Goal: Use online tool/utility

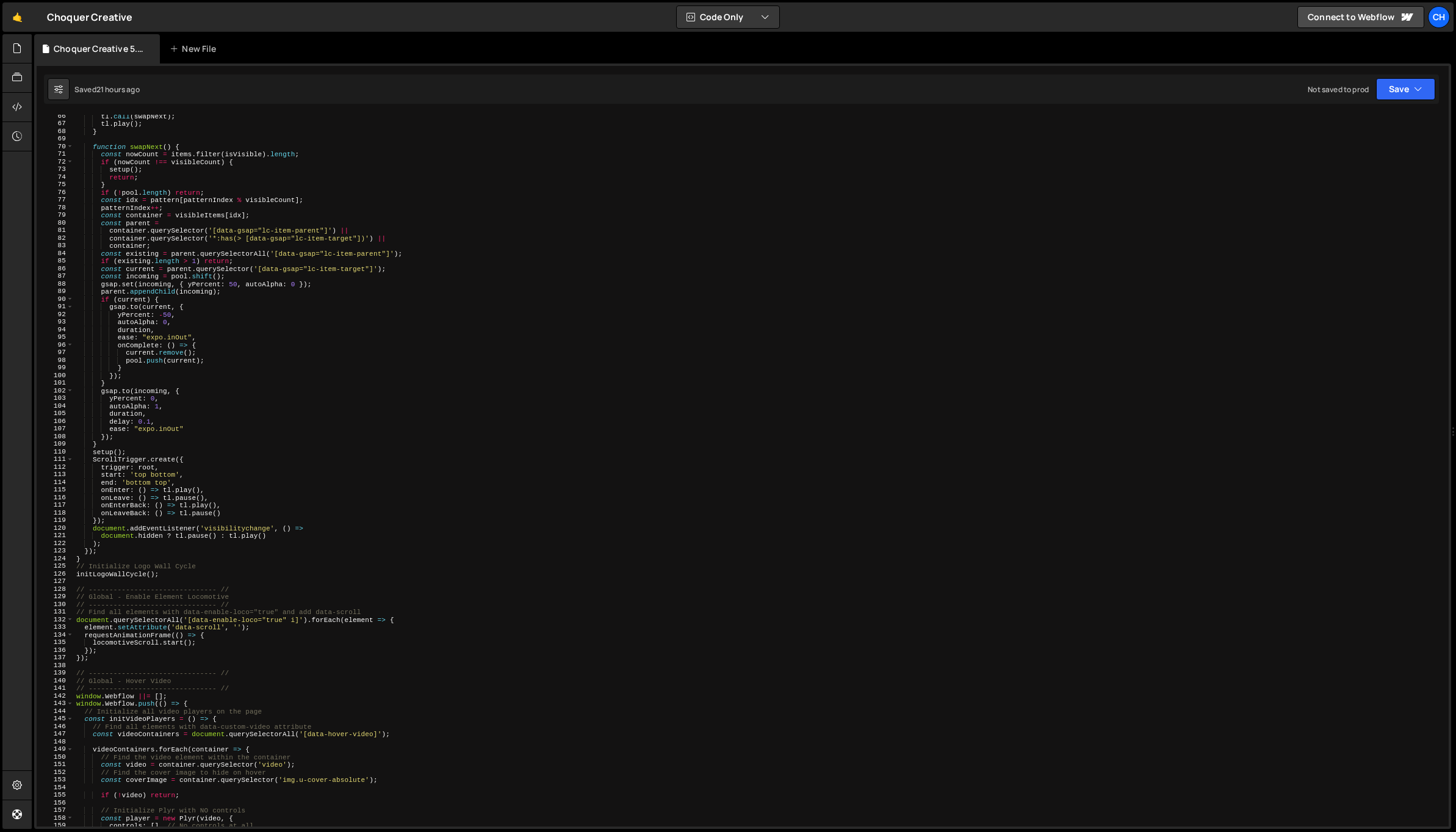
scroll to position [499, 0]
type textarea "parent.appendChild(incoming);"
click at [666, 294] on div "tl . call ( swapNext ) ; tl . play ( ) ; } function swapNext ( ) { const nowCou…" at bounding box center [758, 476] width 1371 height 727
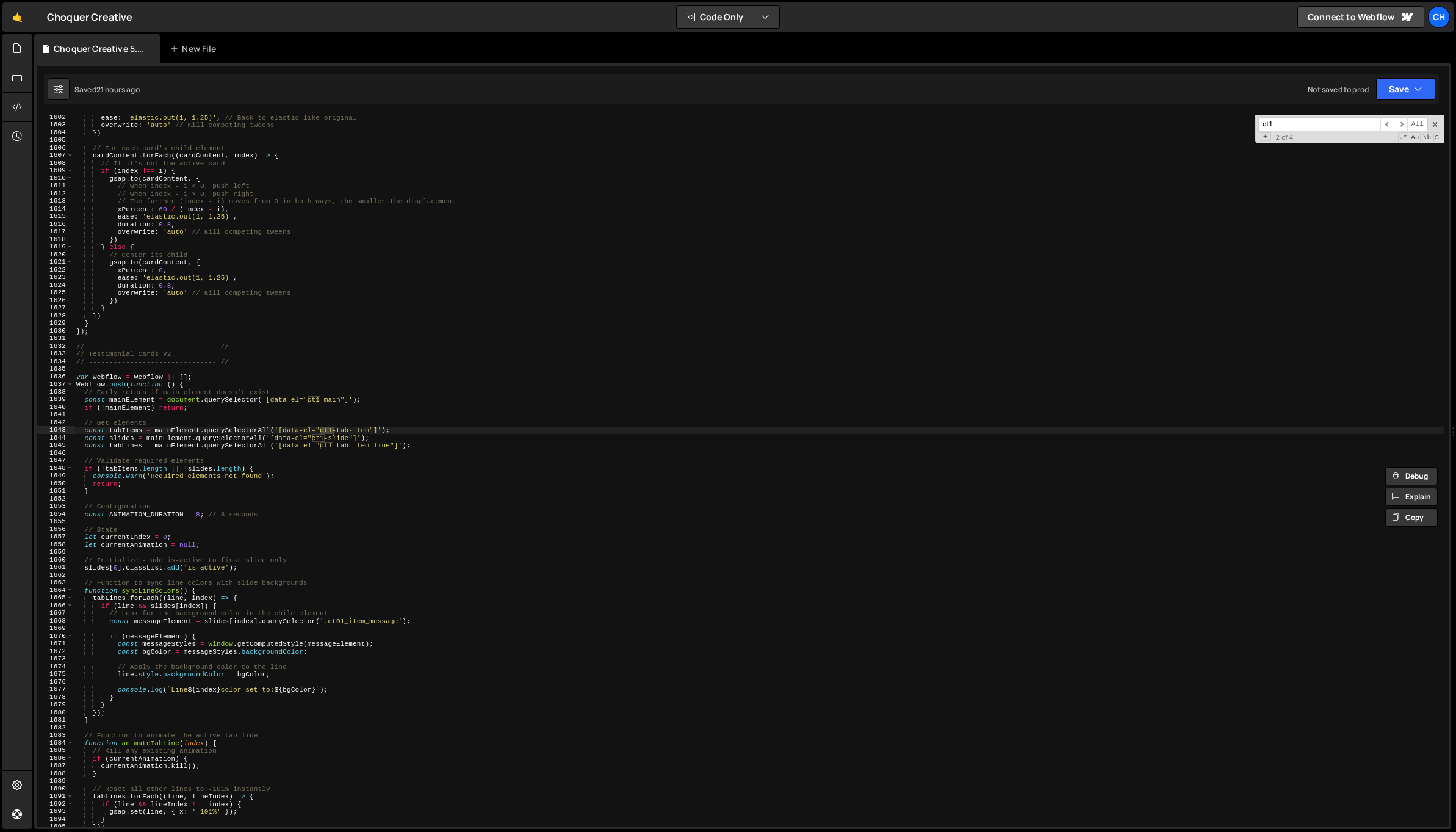
scroll to position [12378, 0]
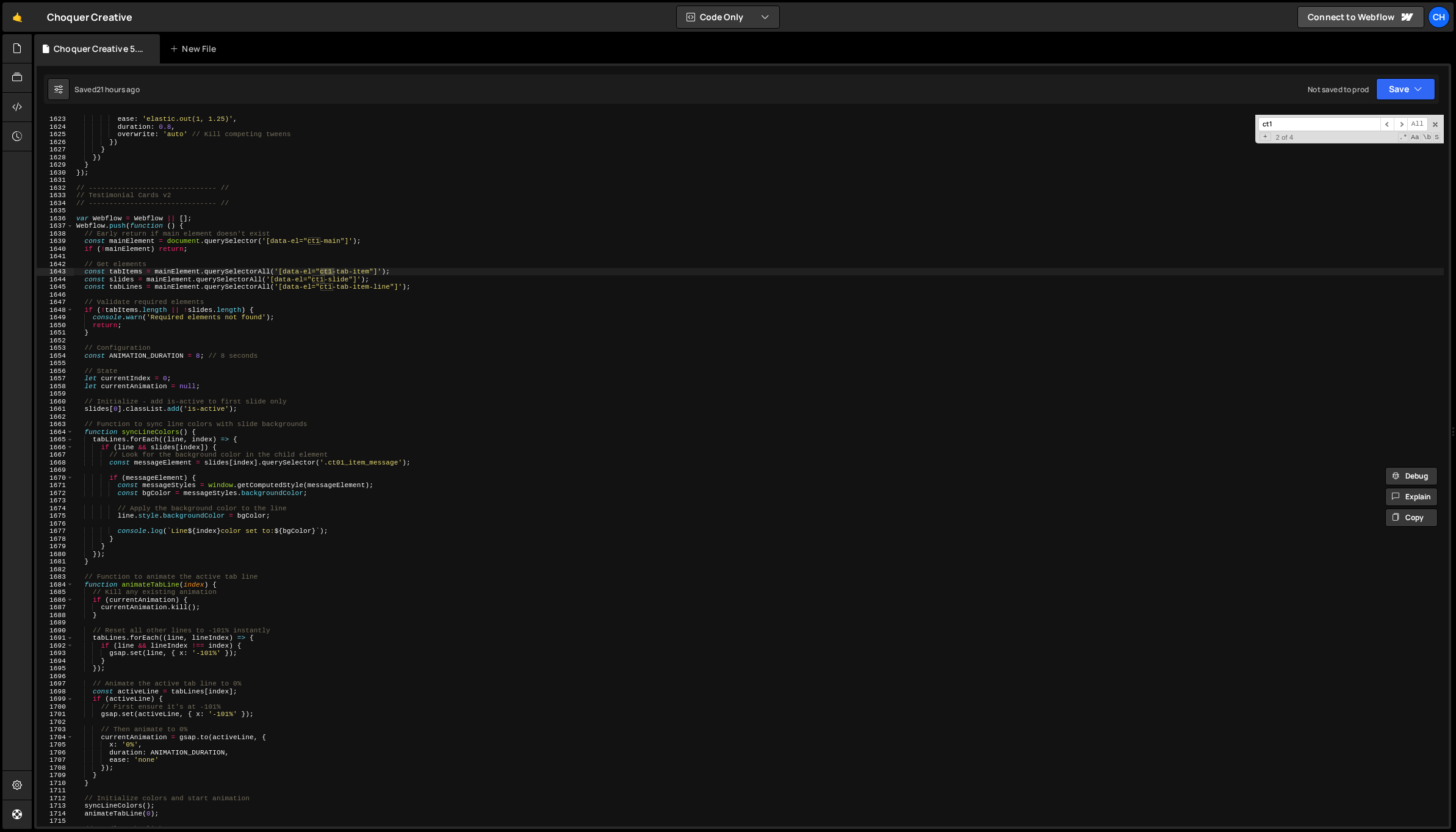
type input "ct1"
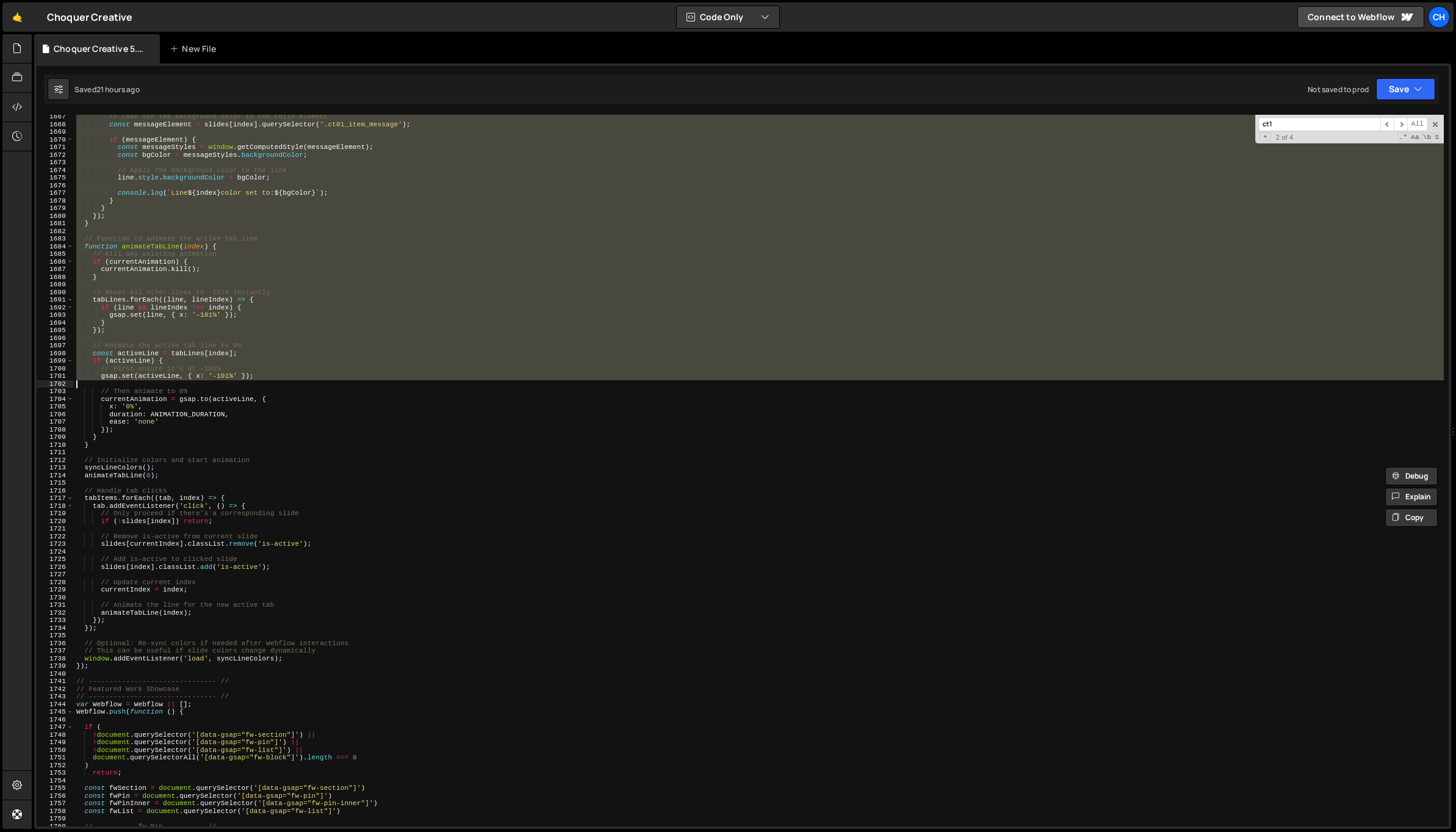
scroll to position [12718, 0]
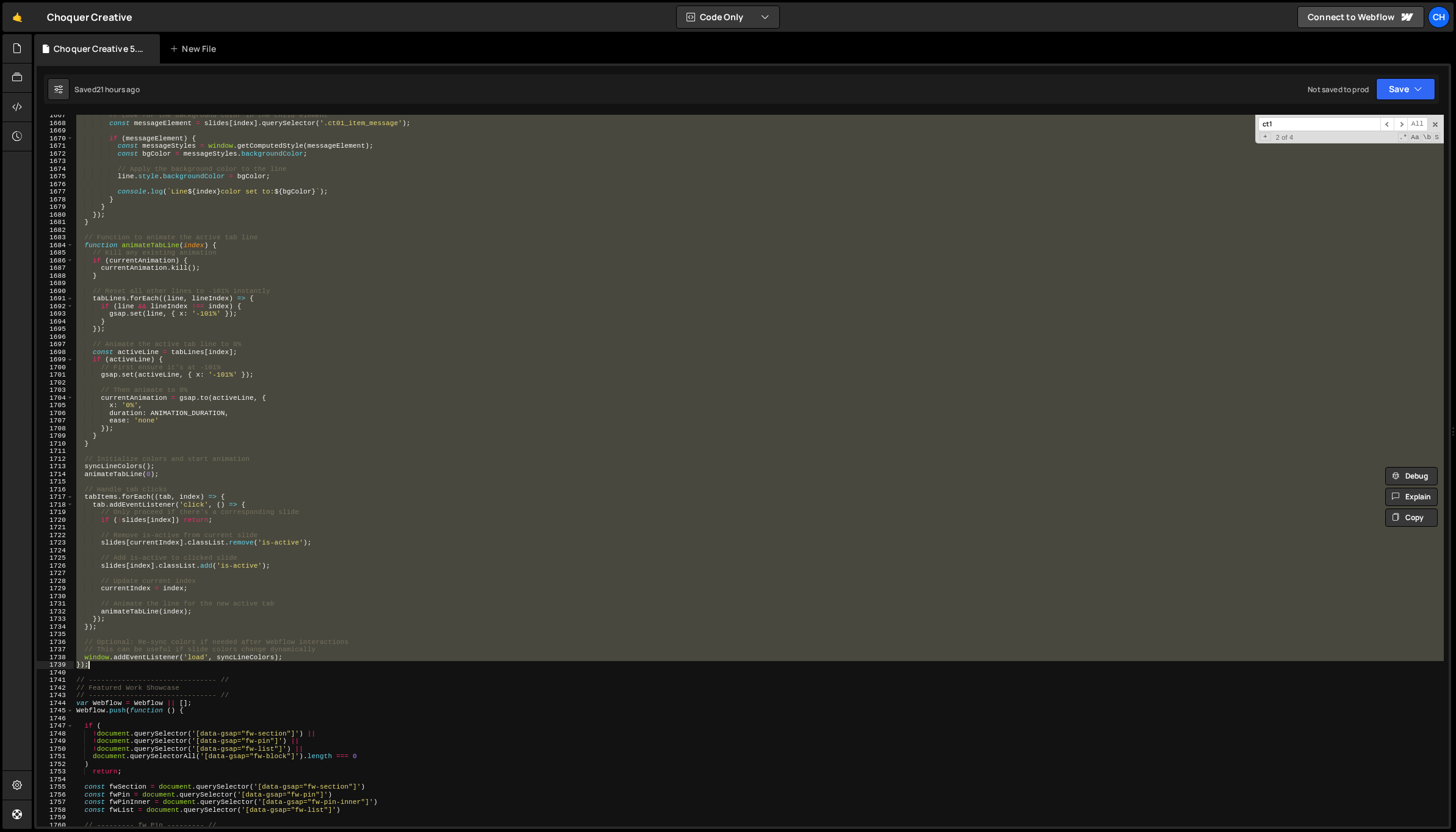
drag, startPoint x: 89, startPoint y: 230, endPoint x: 129, endPoint y: 666, distance: 437.8
click at [129, 666] on div "// Look for the background color in the child element const messageElement = sl…" at bounding box center [758, 476] width 1371 height 727
type textarea "window.addEventListener('load', syncLineColors); });"
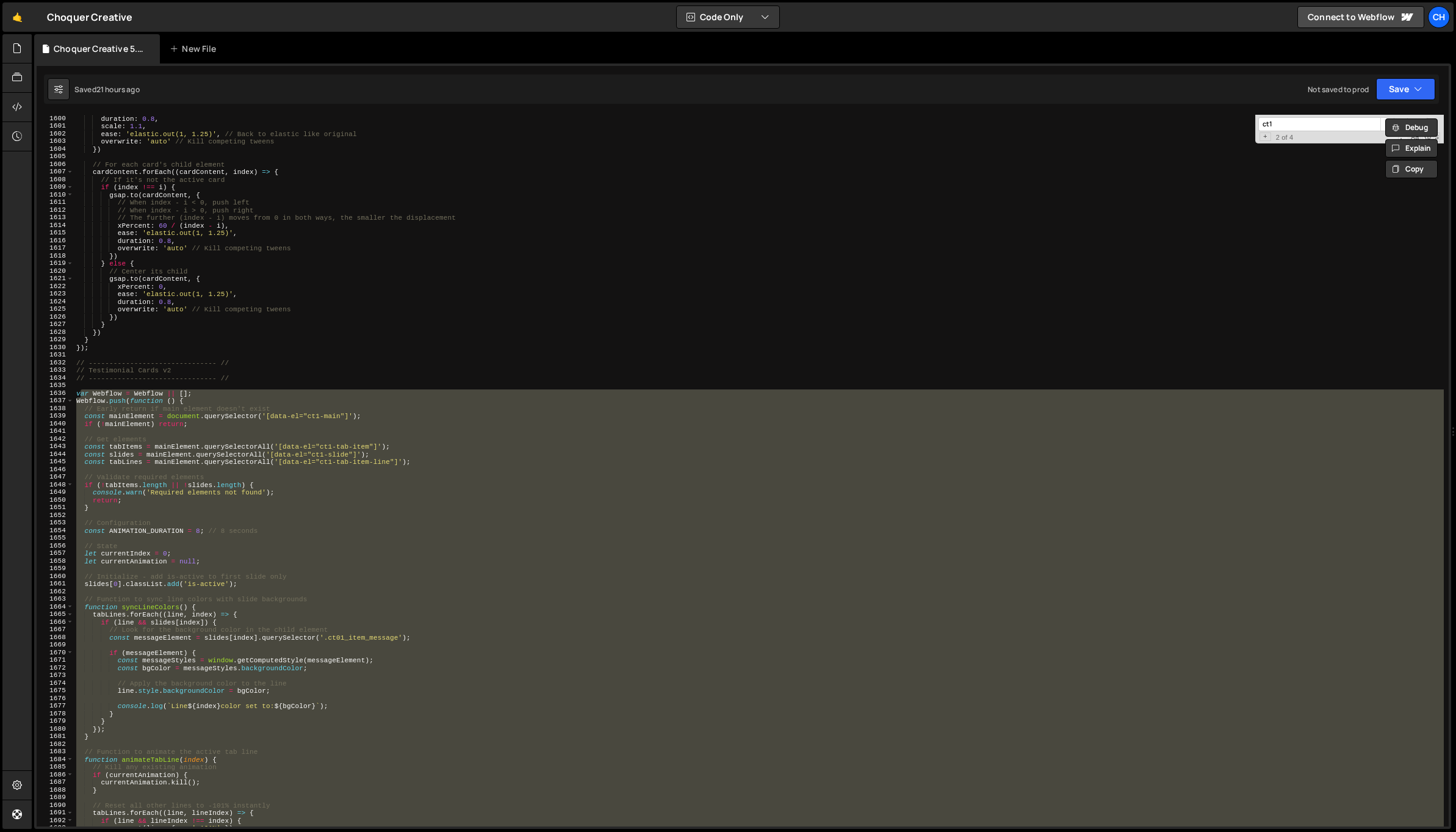
scroll to position [12204, 0]
click at [73, 401] on span at bounding box center [69, 400] width 6 height 8
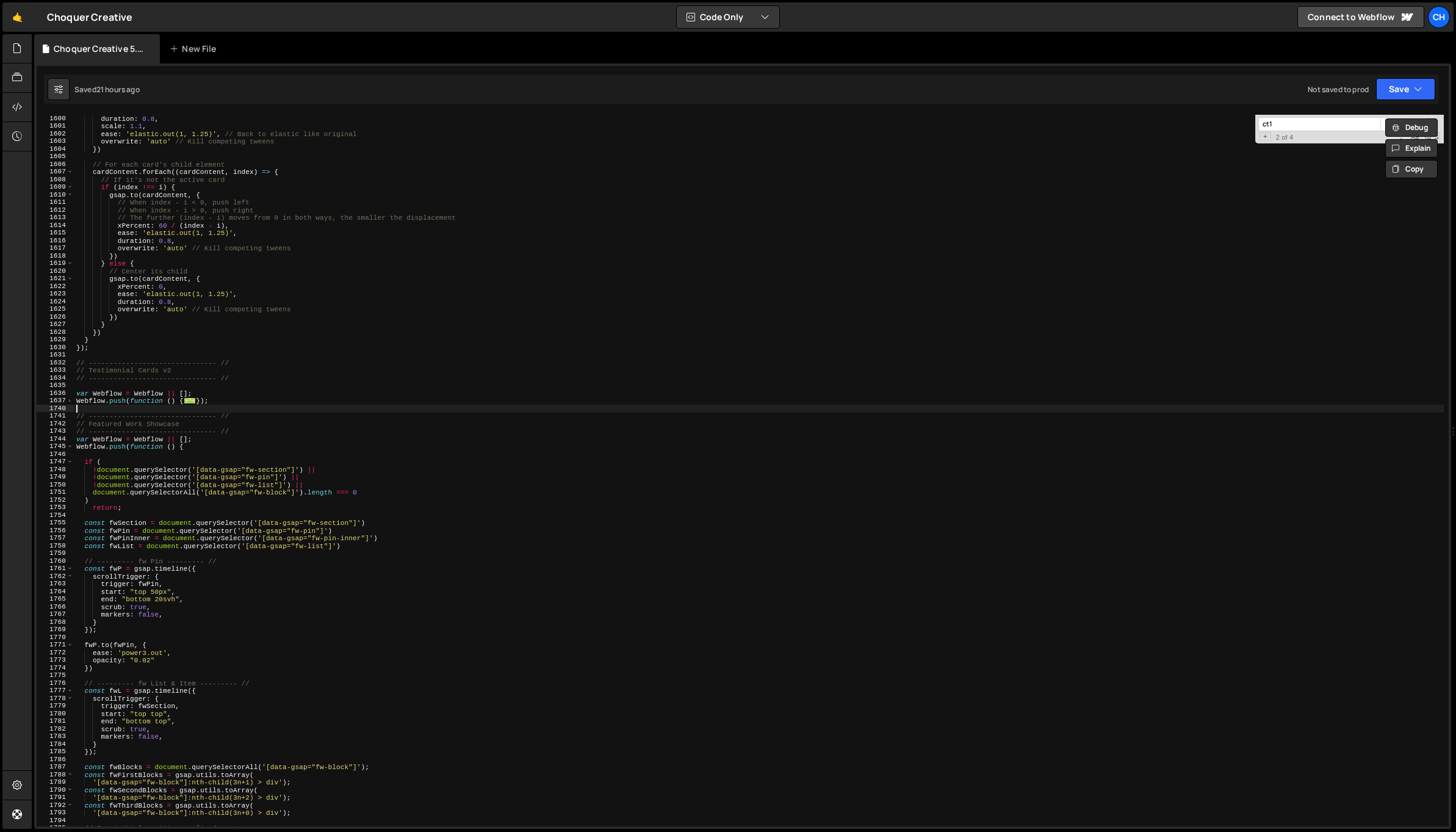
click at [232, 410] on div "duration : 0.8 , scale : 1.1 , ease : 'elastic.out(1, 1.25)' , // Back to elast…" at bounding box center [758, 478] width 1371 height 727
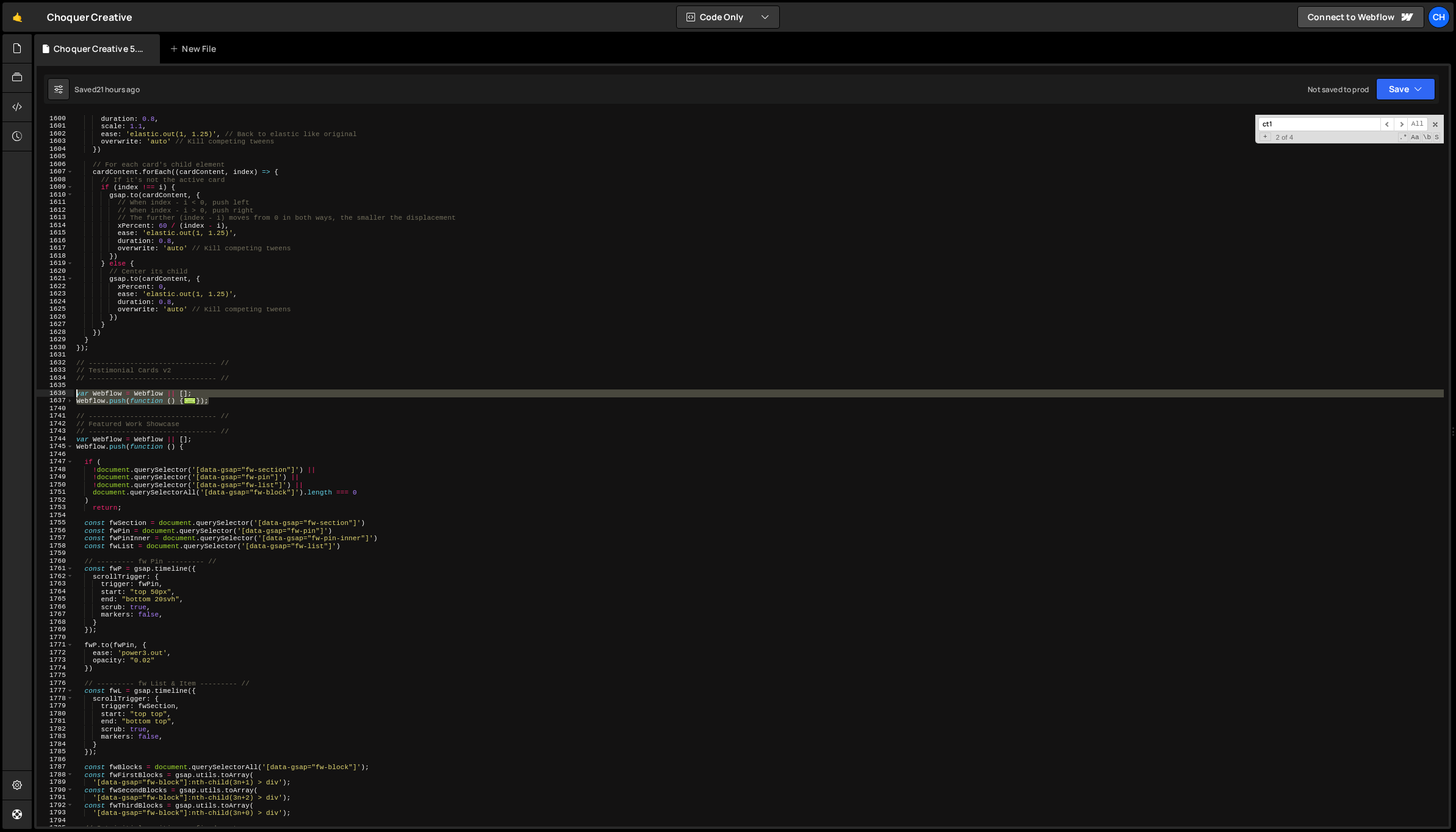
drag, startPoint x: 236, startPoint y: 401, endPoint x: 56, endPoint y: 389, distance: 180.4
click at [56, 389] on div "1600 1601 1602 1603 1604 1605 1606 1607 1608 1609 1610 1611 1612 1613 1614 1615…" at bounding box center [743, 470] width 1412 height 712
paste textarea "});"
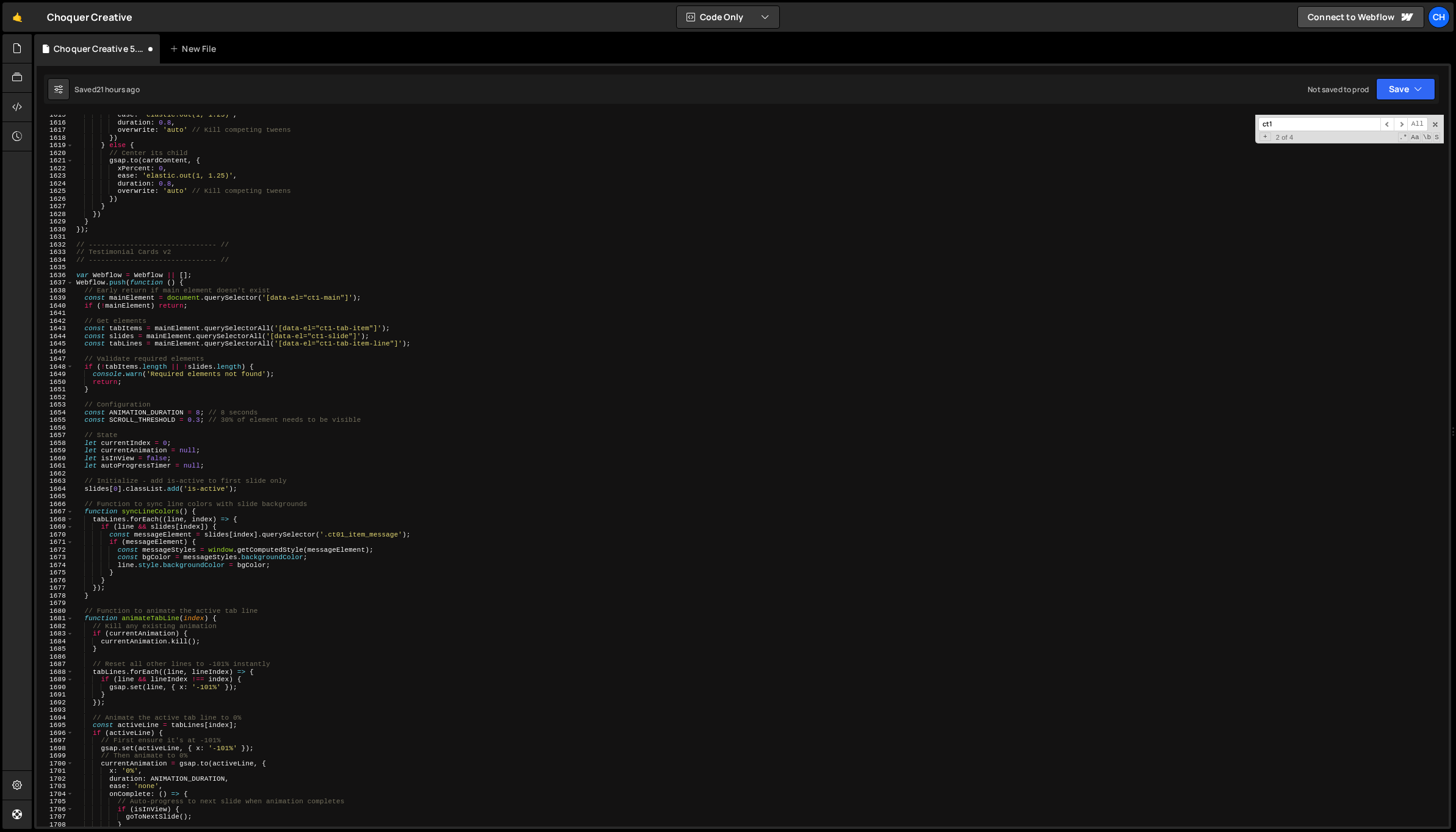
scroll to position [12076, 0]
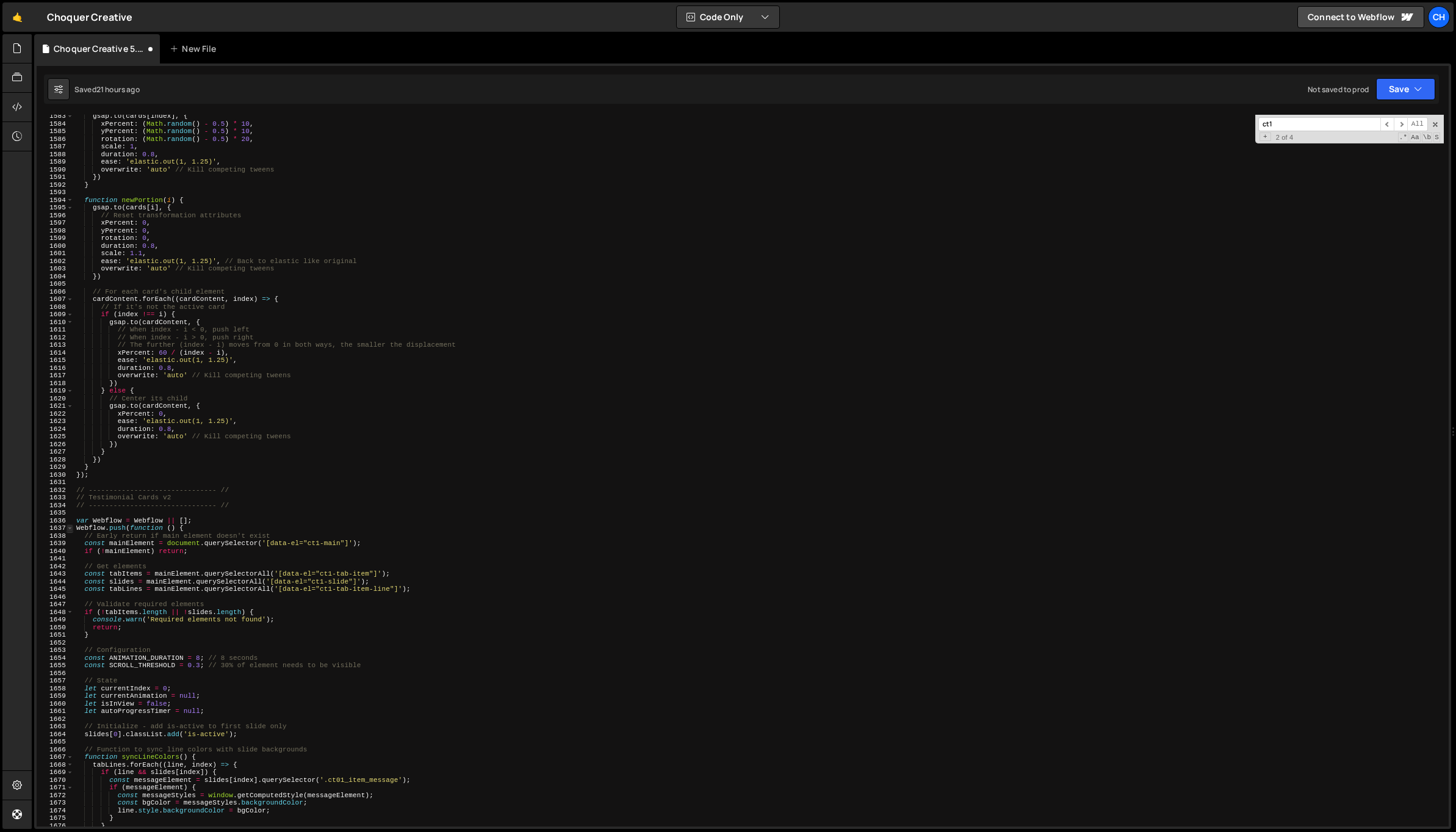
click at [72, 530] on span at bounding box center [69, 528] width 6 height 8
click at [73, 525] on div "gsap . to ( cards [ index ] , { xPercent : ( Math . random ( ) - 0.5 ) * 10 , y…" at bounding box center [758, 476] width 1371 height 727
click at [68, 527] on span at bounding box center [69, 528] width 6 height 8
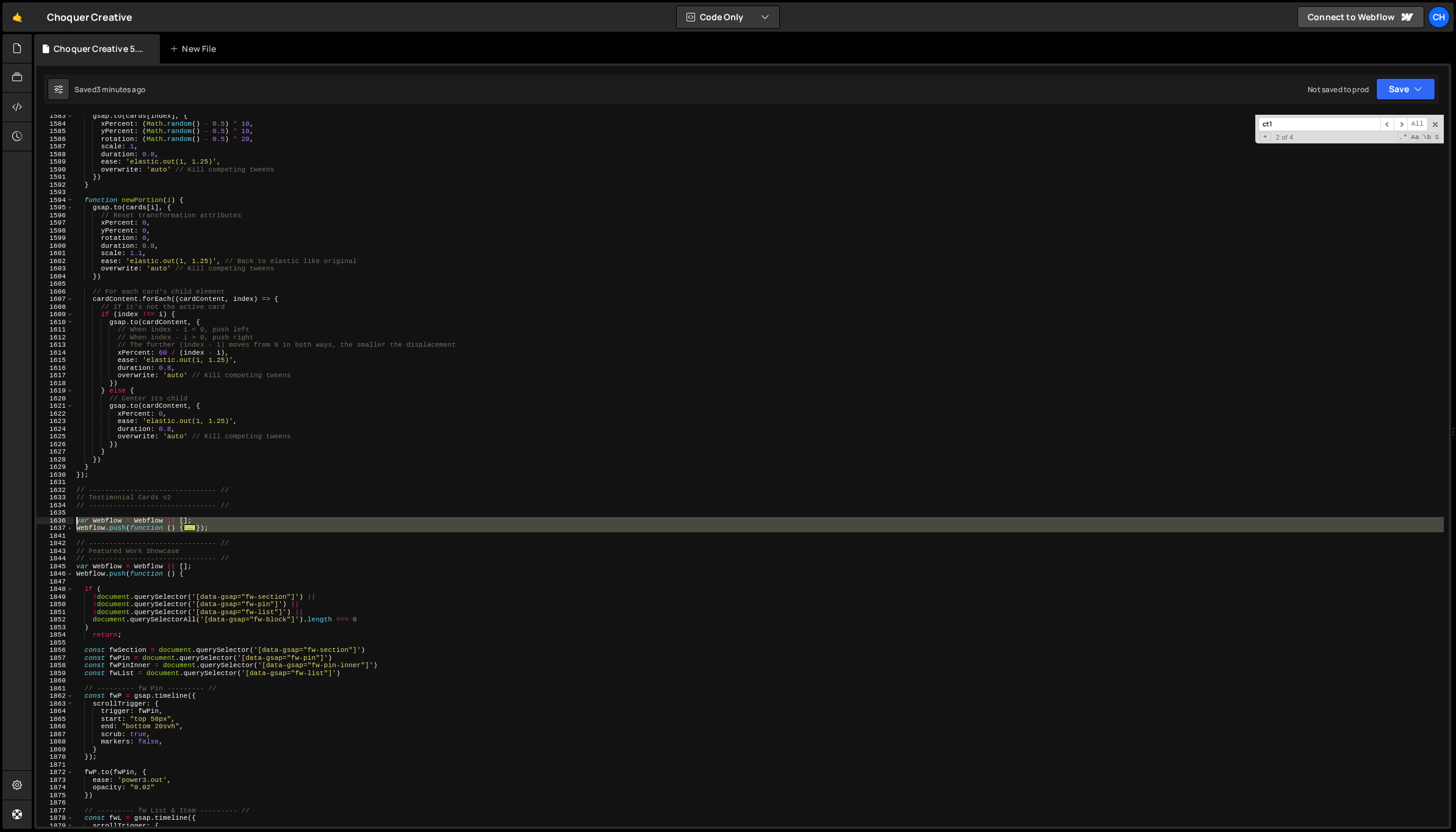
drag, startPoint x: 131, startPoint y: 536, endPoint x: 56, endPoint y: 523, distance: 76.1
click at [56, 523] on div "Webflow.push(function () { 1583 1584 1585 1586 1587 1588 1589 1590 1591 1592 15…" at bounding box center [743, 470] width 1412 height 712
paste textarea "});"
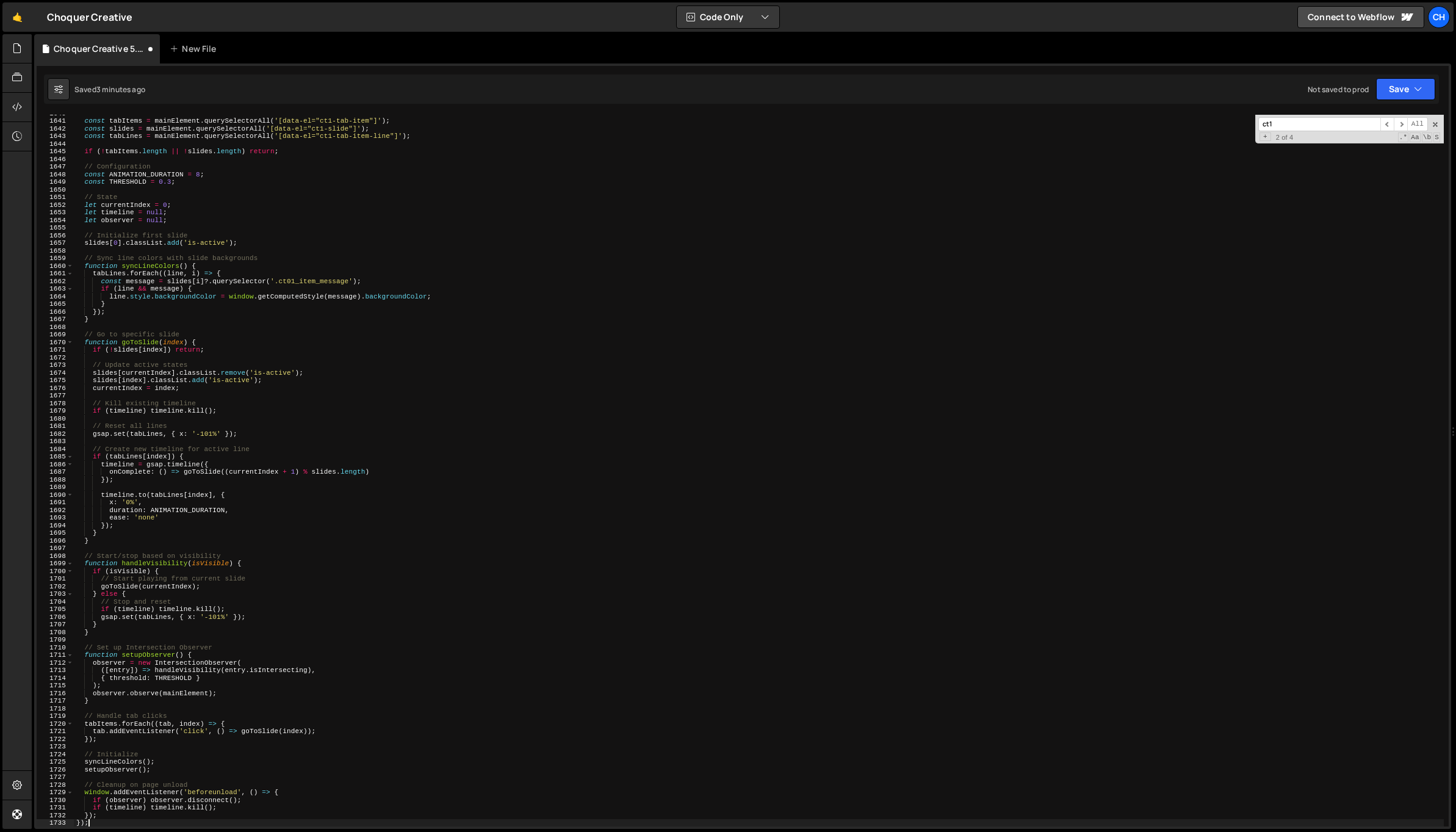
type textarea "// ------------------------------- //"
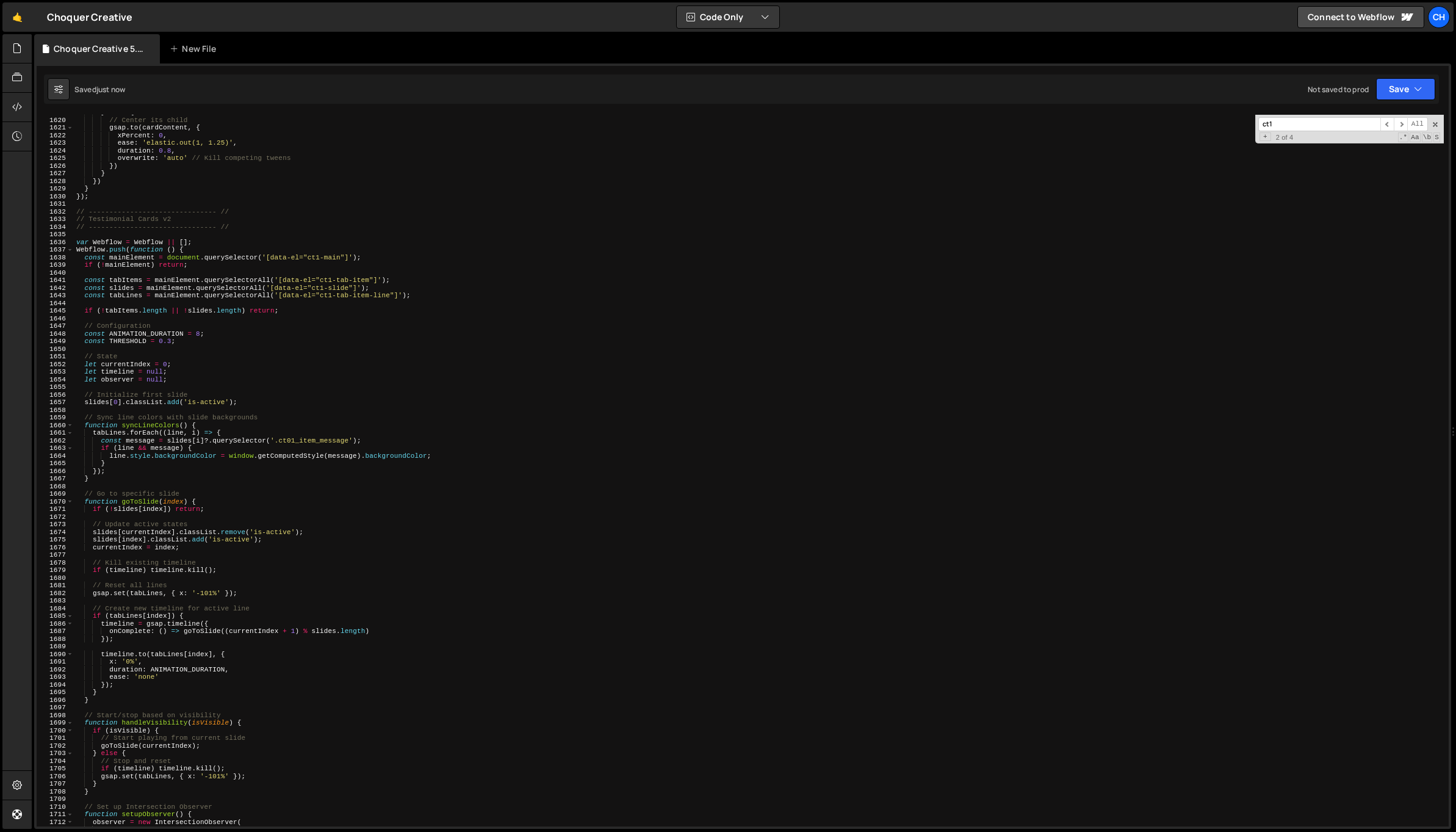
scroll to position [12202, 0]
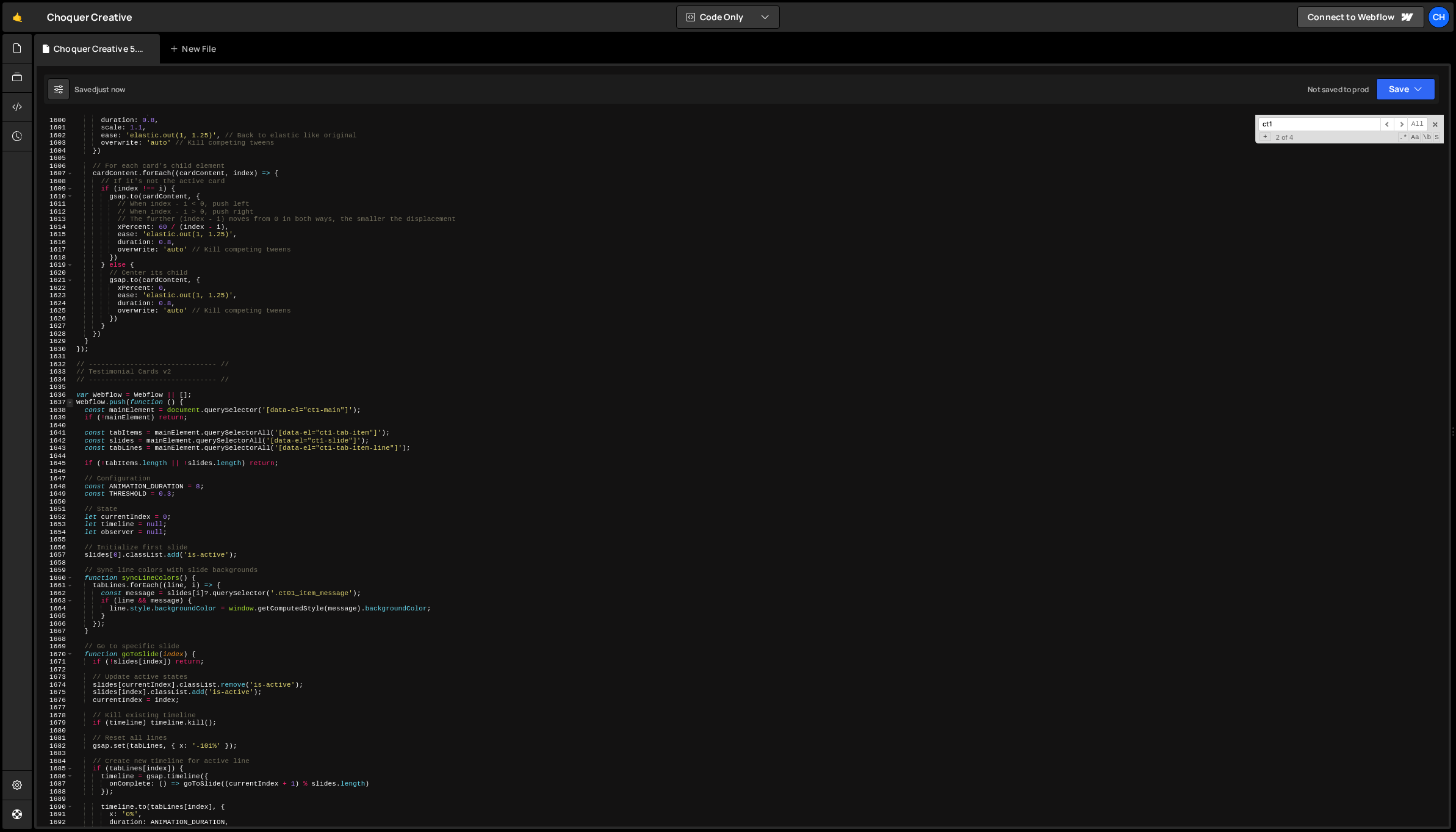
click at [73, 403] on span at bounding box center [69, 402] width 6 height 8
